Goal: Information Seeking & Learning: Understand process/instructions

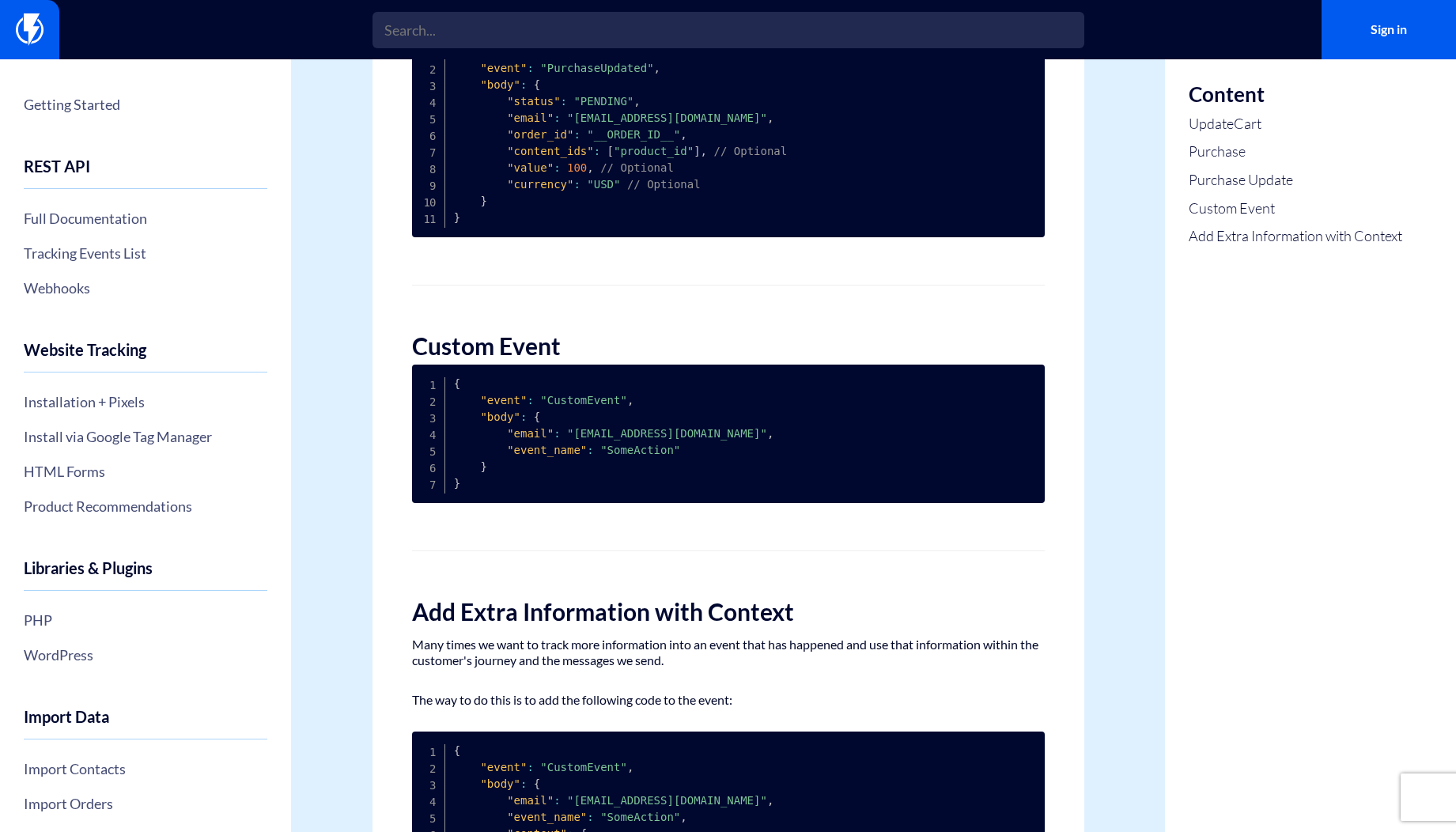
scroll to position [1234, 0]
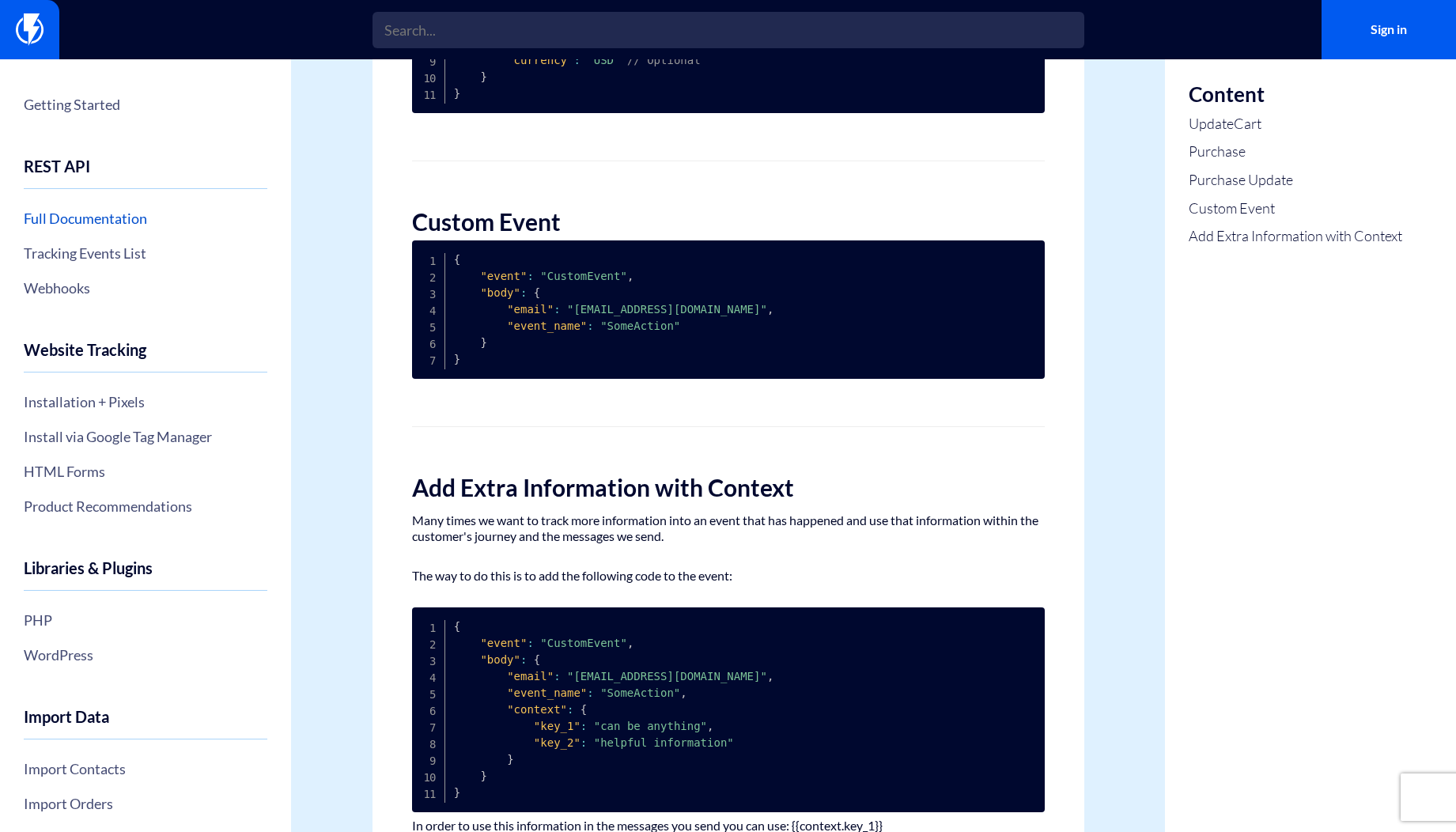
click at [118, 216] on link "Full Documentation" at bounding box center [145, 218] width 243 height 27
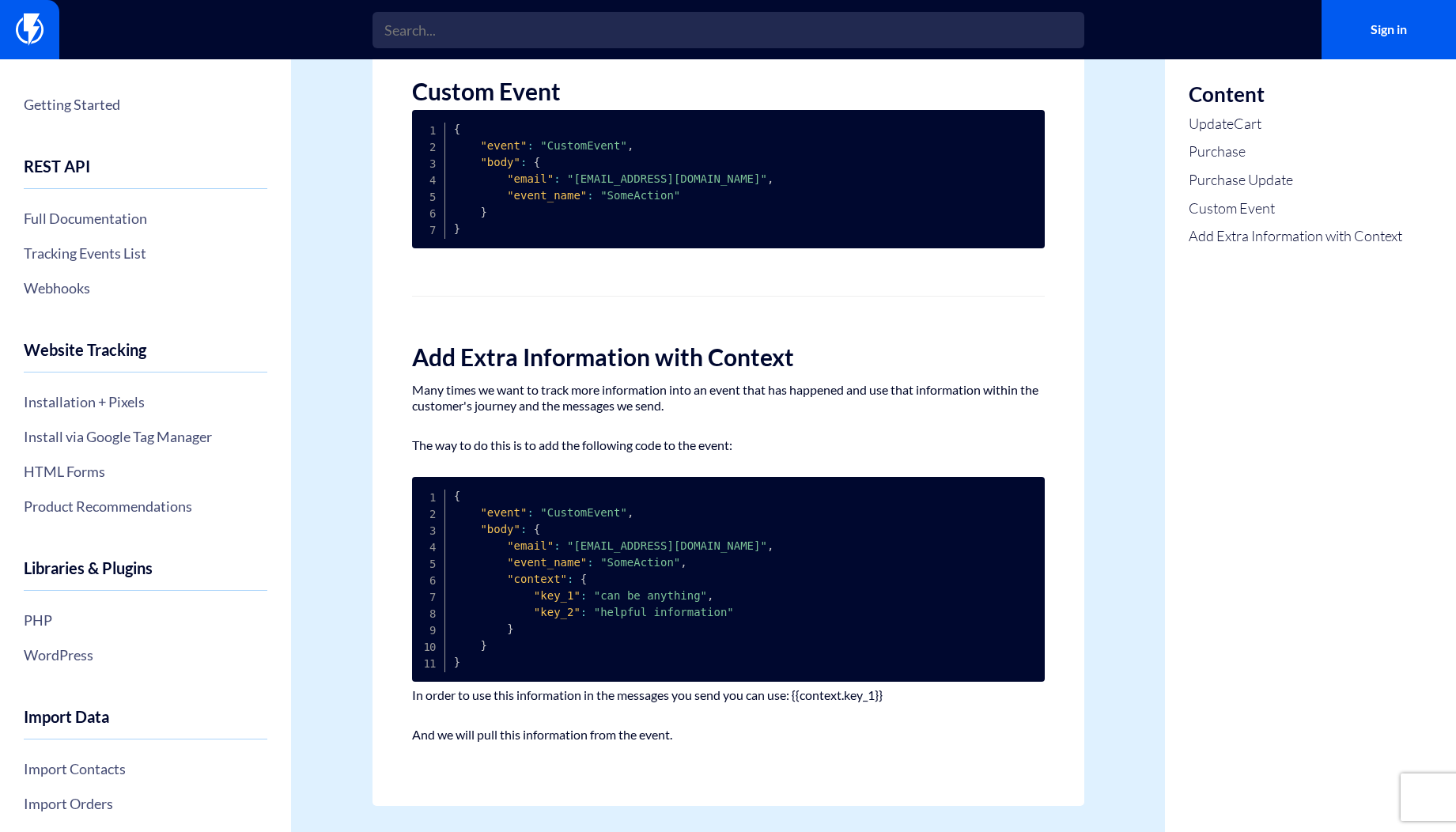
scroll to position [1370, 0]
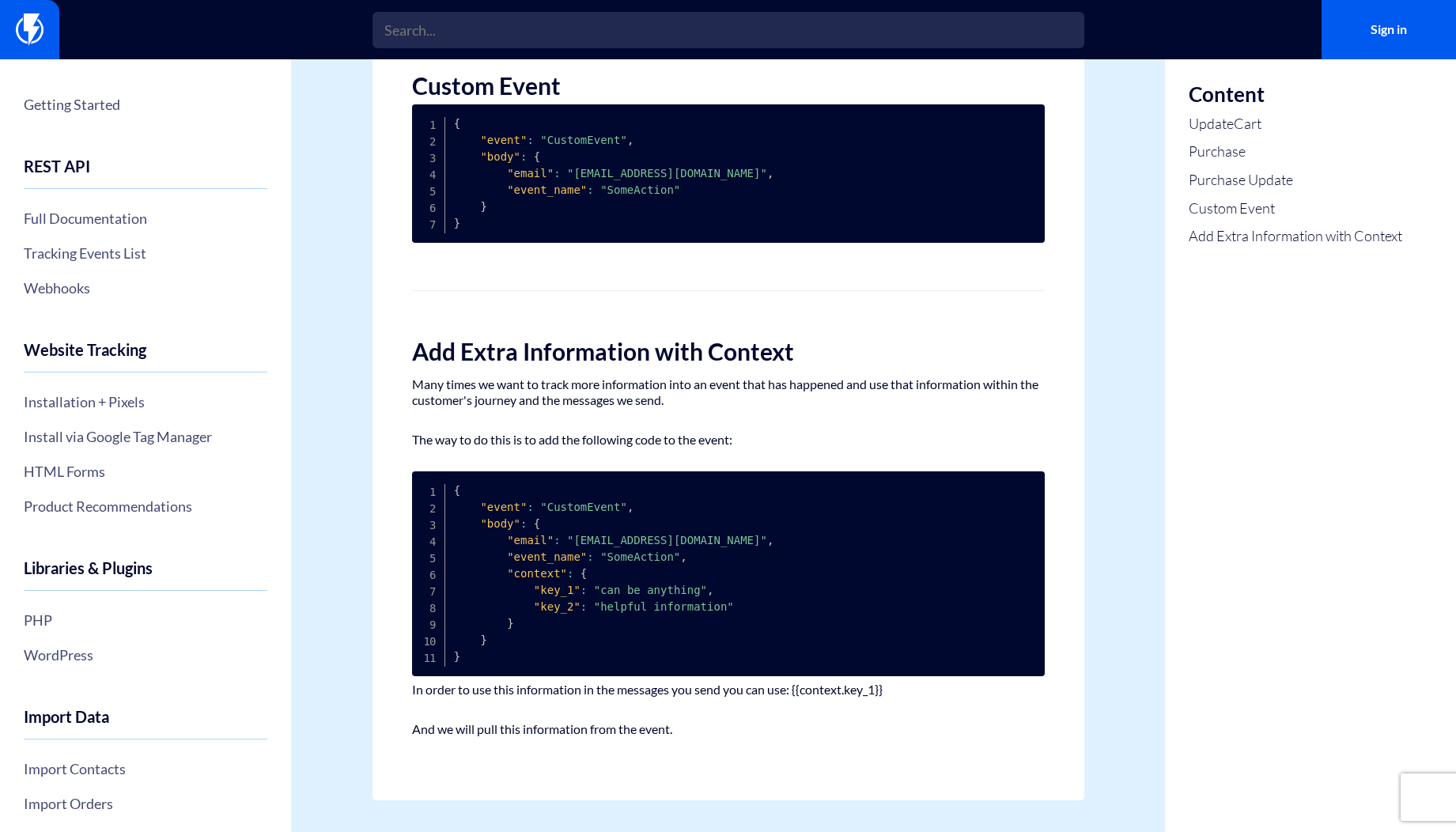
click at [573, 730] on p "And we will pull this information from the event." at bounding box center [728, 730] width 633 height 16
click at [602, 696] on p "In order to use this information in the messages you send you can use: {{contex…" at bounding box center [728, 690] width 633 height 16
click at [603, 687] on p "In order to use this information in the messages you send you can use: {{contex…" at bounding box center [728, 690] width 633 height 16
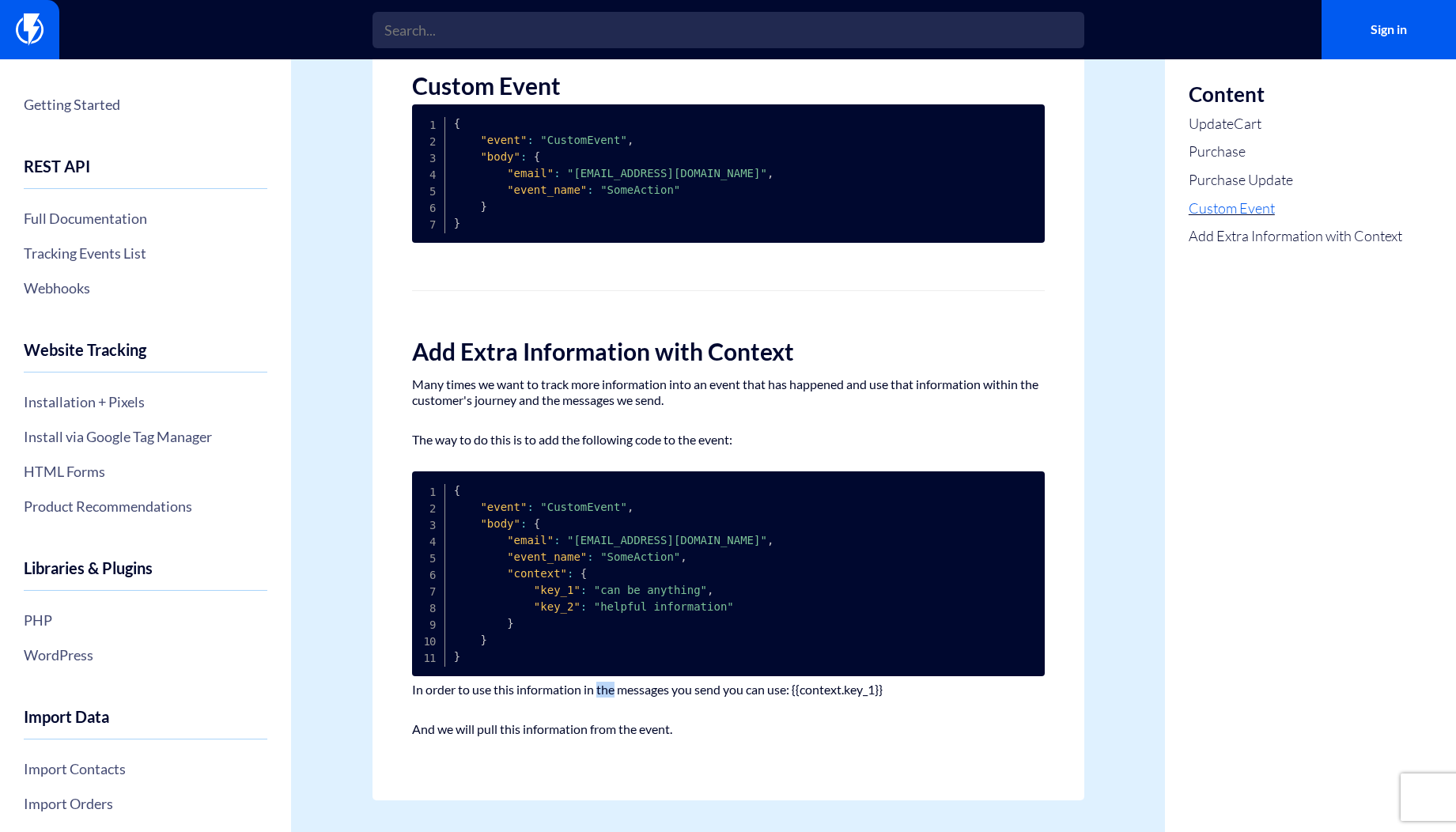
click at [1222, 208] on link "Custom Event" at bounding box center [1296, 208] width 214 height 21
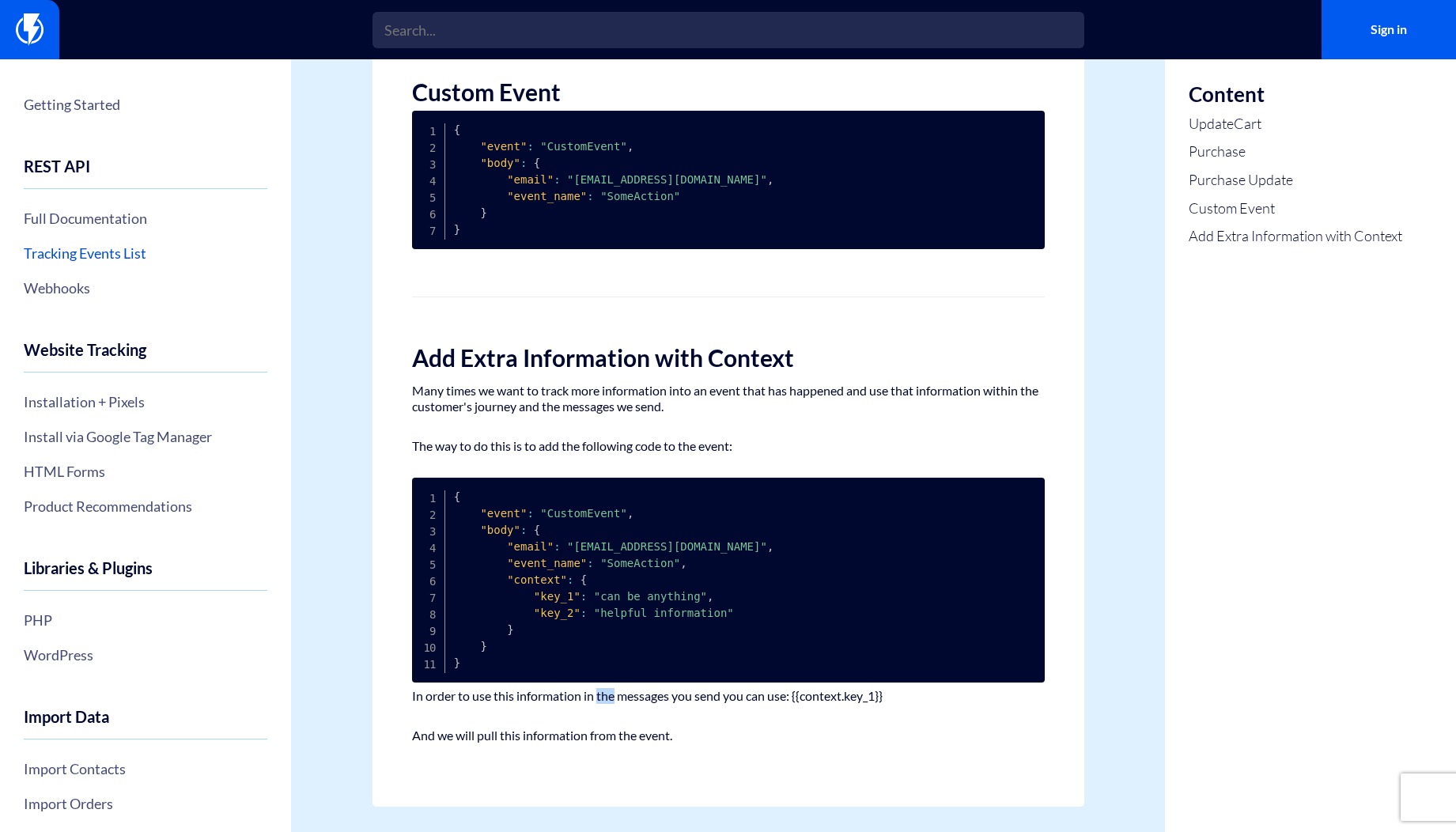
click at [74, 250] on link "Tracking Events List" at bounding box center [145, 253] width 243 height 27
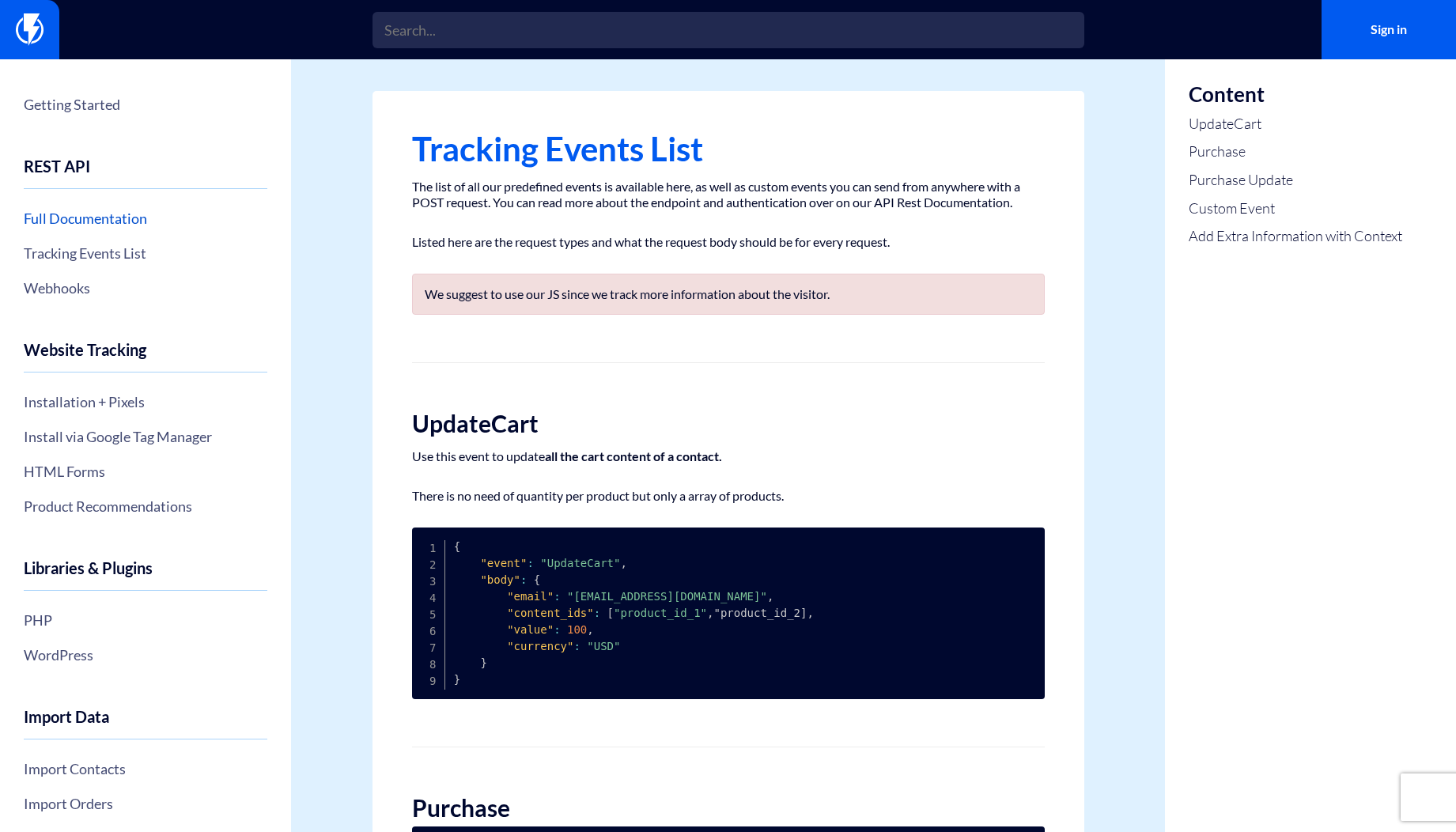
click at [104, 229] on link "Full Documentation" at bounding box center [145, 218] width 243 height 27
